Goal: Transaction & Acquisition: Purchase product/service

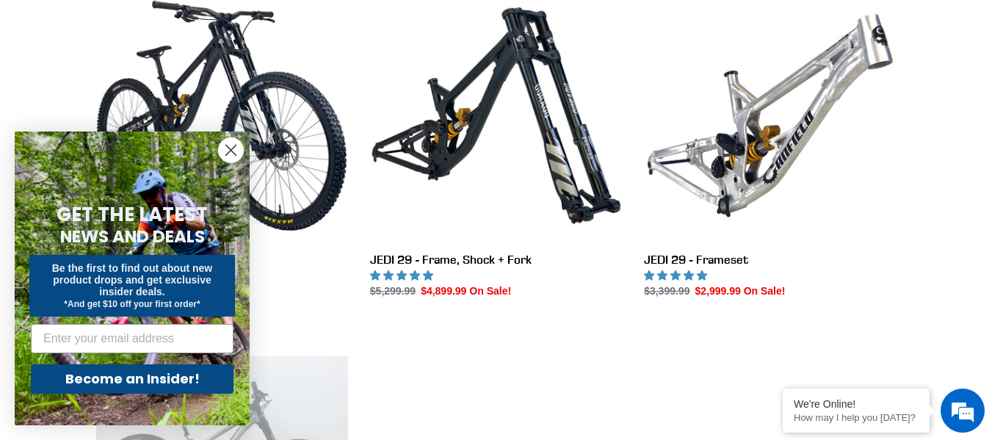
scroll to position [510, 0]
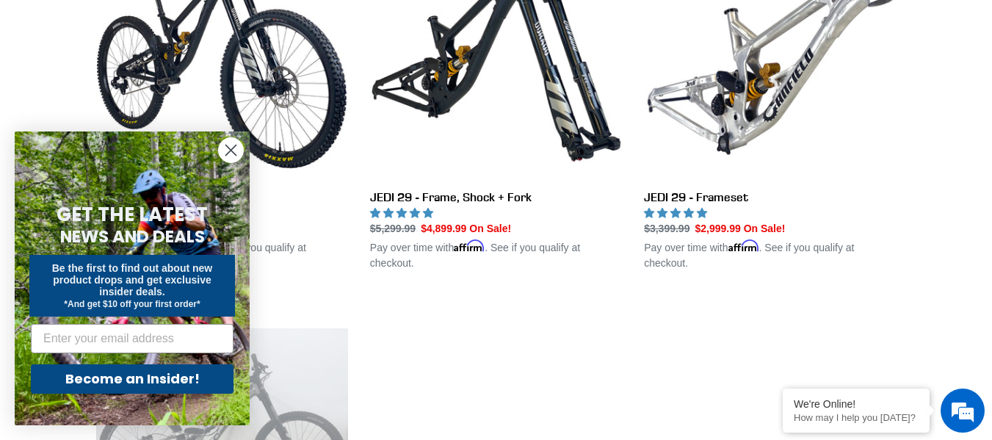
click at [225, 151] on circle "Close dialog" at bounding box center [231, 150] width 24 height 24
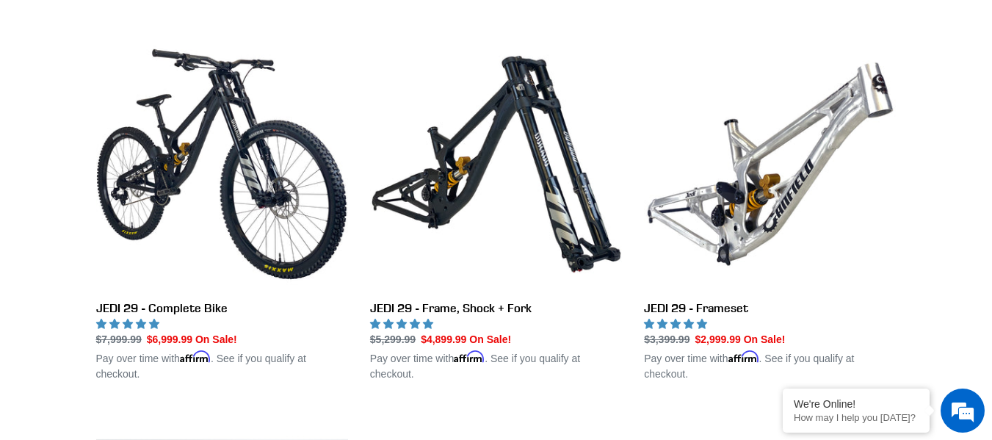
scroll to position [400, 0]
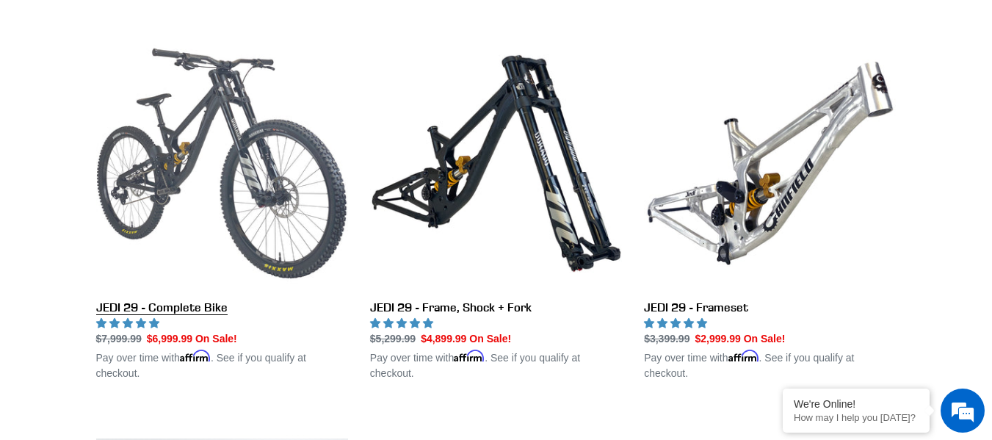
click at [236, 216] on link "JEDI 29 - Complete Bike" at bounding box center [222, 209] width 252 height 344
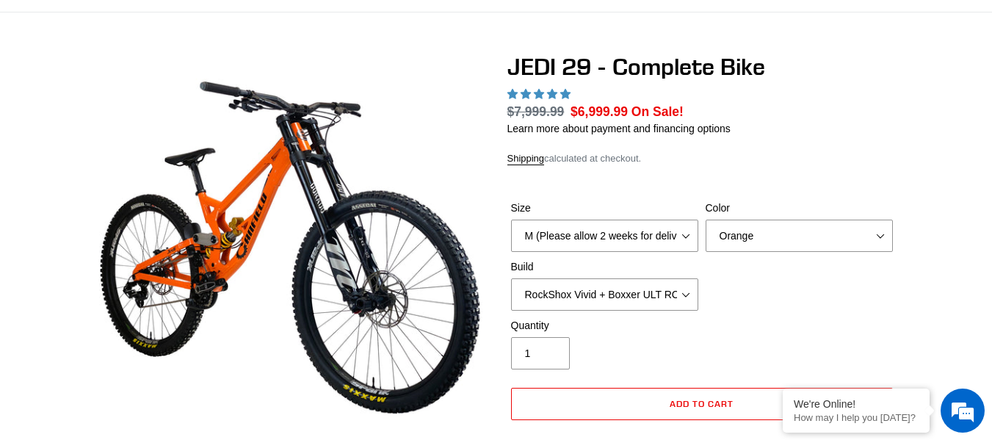
scroll to position [96, 0]
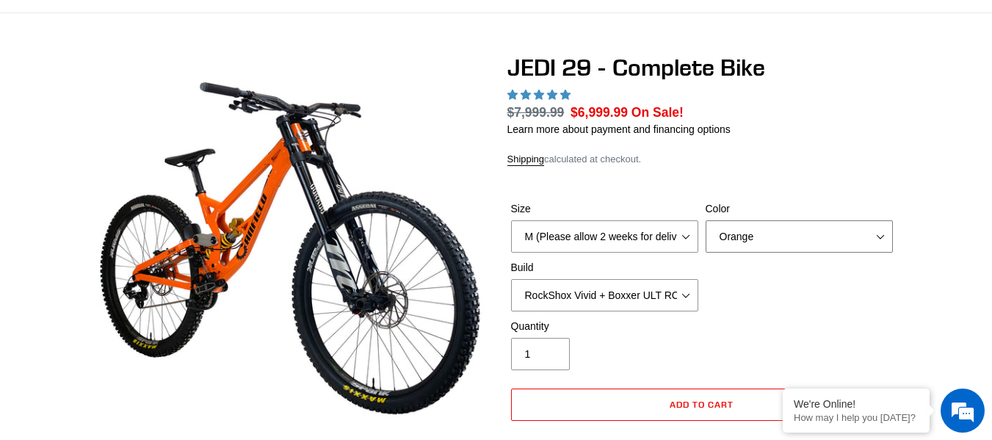
click at [770, 232] on select "Orange Stealth Black Raw" at bounding box center [799, 236] width 187 height 32
click at [706, 220] on select "Orange Stealth Black Raw" at bounding box center [799, 236] width 187 height 32
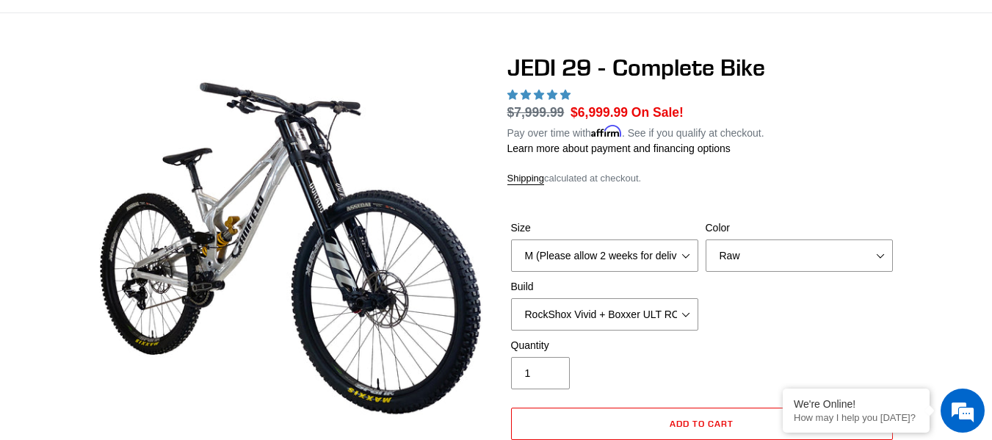
click at [754, 236] on div "Color Orange Stealth Black Raw" at bounding box center [799, 245] width 195 height 51
click at [759, 247] on select "Orange Stealth Black Raw" at bounding box center [799, 255] width 187 height 32
select select "Stealth Black"
click at [706, 239] on select "Orange Stealth Black Raw" at bounding box center [799, 255] width 187 height 32
